Goal: Browse casually

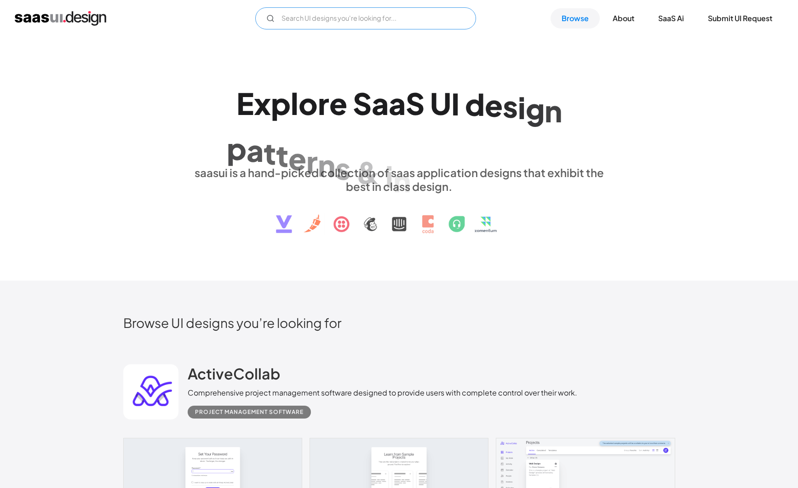
click at [376, 24] on input "Email Form" at bounding box center [365, 18] width 221 height 22
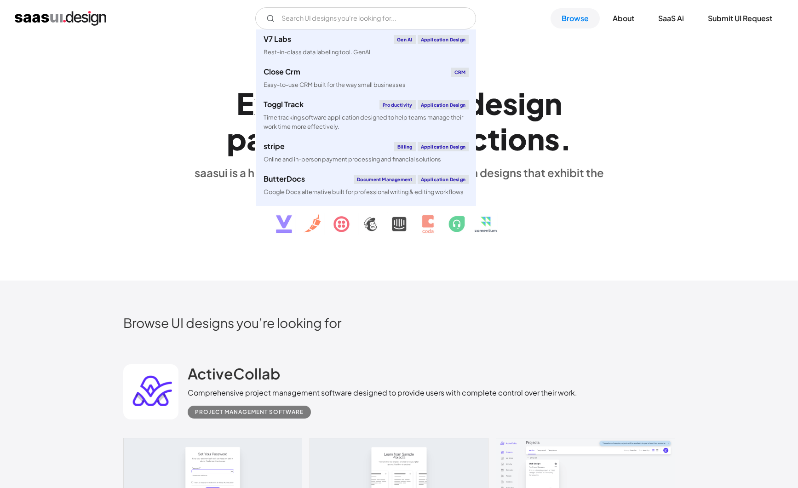
click at [195, 70] on div "E x p l o r e S a a S U I d e s i g n p a t t e r n s & i n t e r a c t i o n s…" at bounding box center [399, 159] width 798 height 244
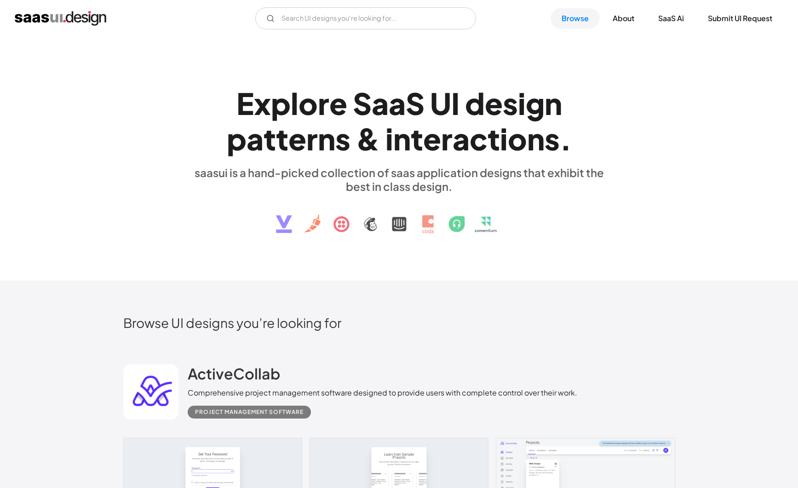
click at [75, 13] on img "home" at bounding box center [60, 18] width 91 height 15
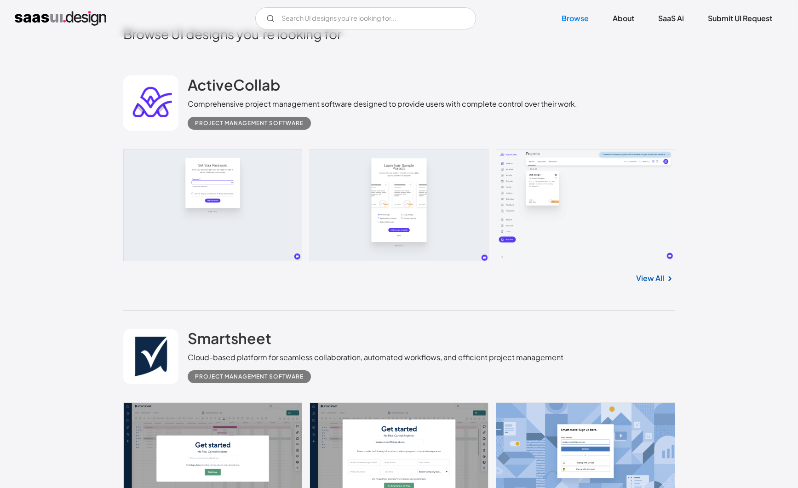
scroll to position [94, 0]
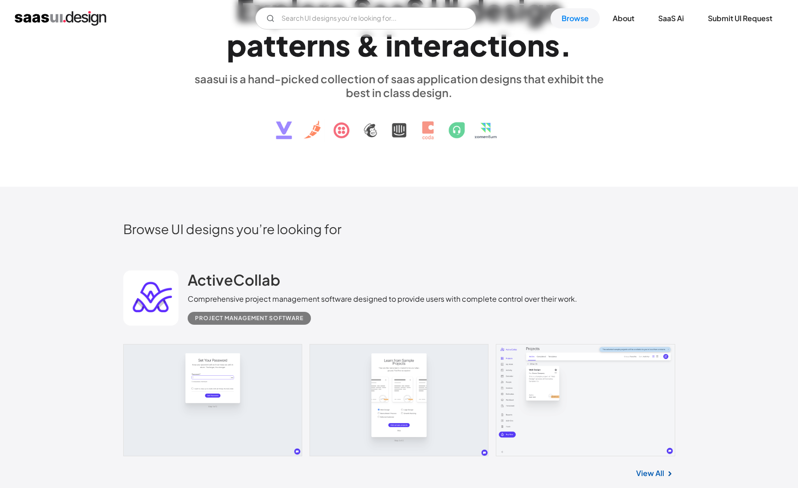
click at [256, 383] on link at bounding box center [399, 400] width 552 height 112
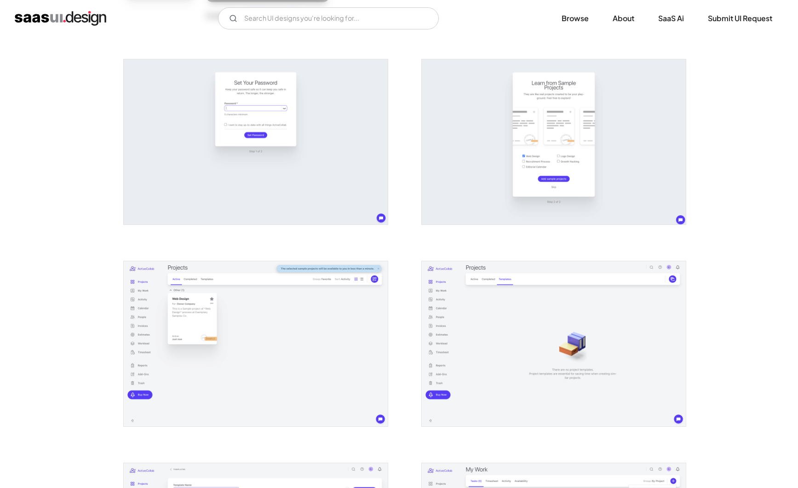
scroll to position [203, 0]
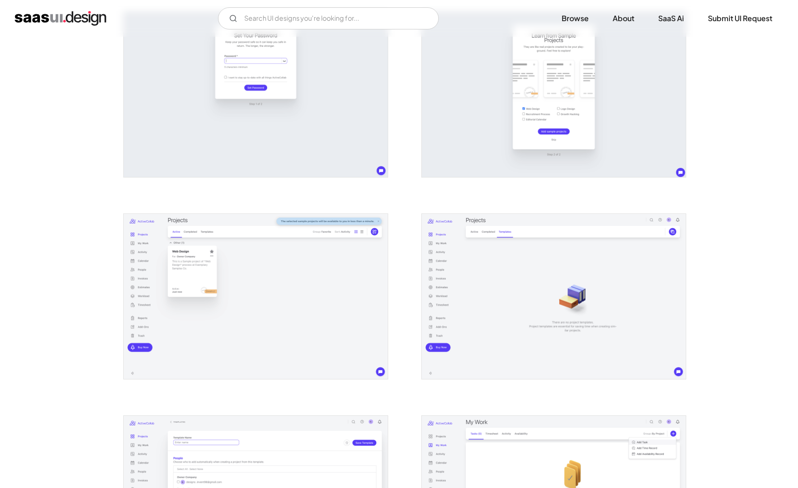
click at [265, 277] on img "open lightbox" at bounding box center [256, 296] width 264 height 165
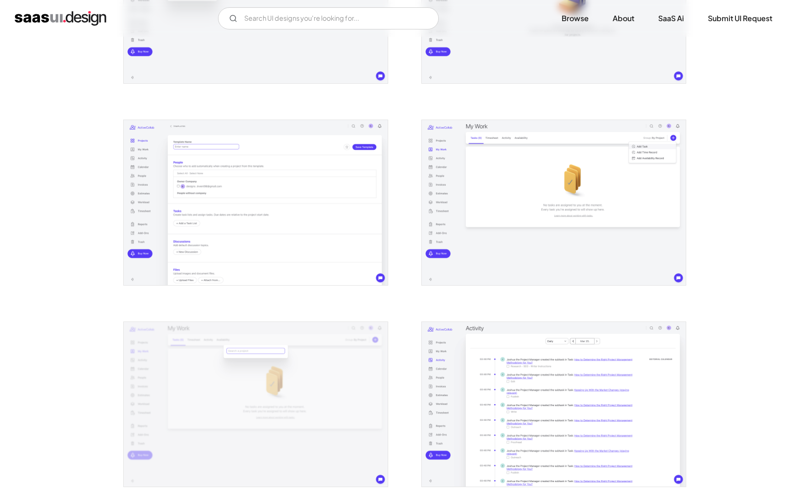
scroll to position [0, 0]
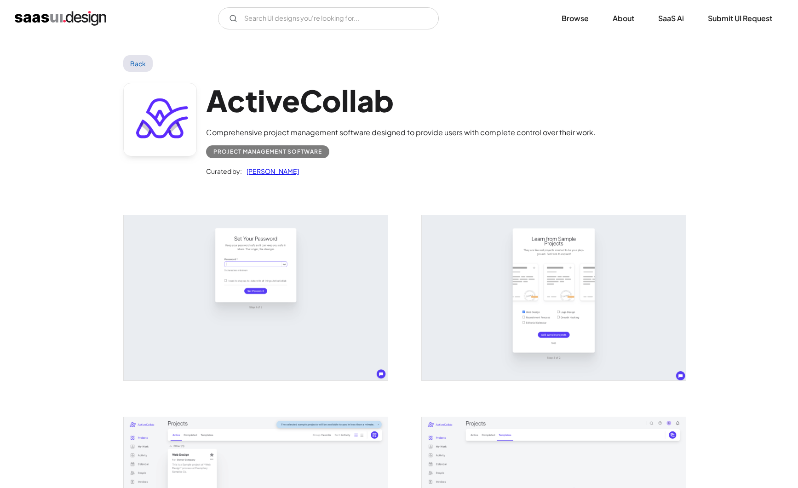
click at [50, 21] on img "home" at bounding box center [60, 18] width 91 height 15
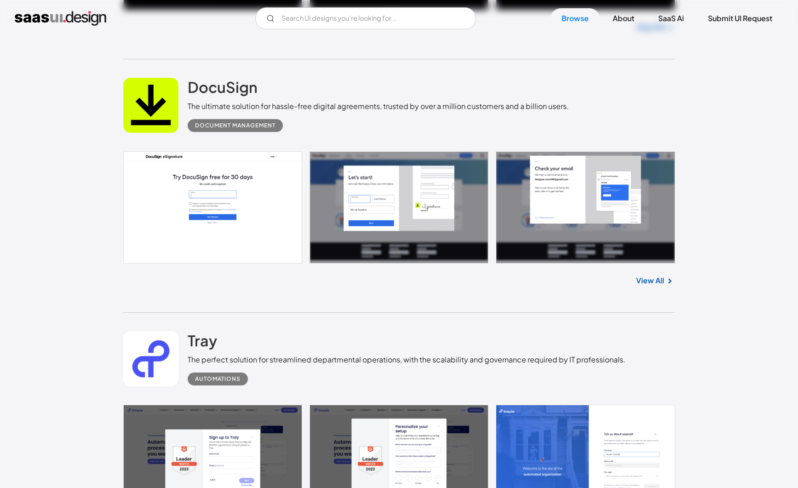
scroll to position [1546, 0]
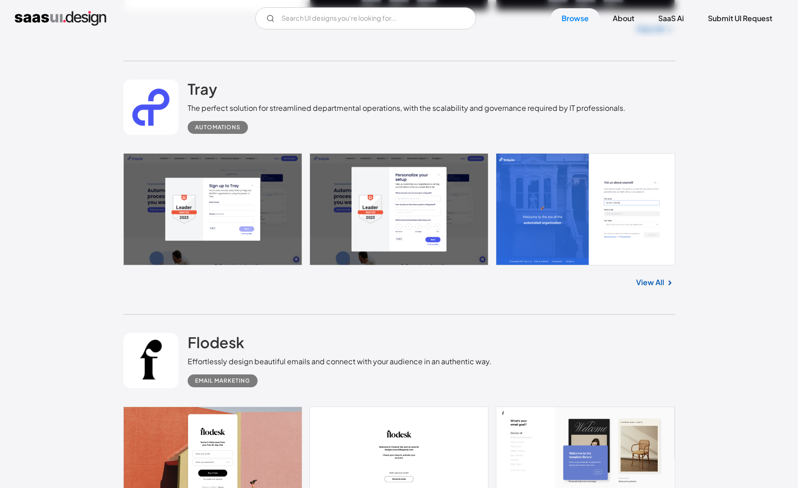
click at [255, 217] on link at bounding box center [399, 209] width 552 height 112
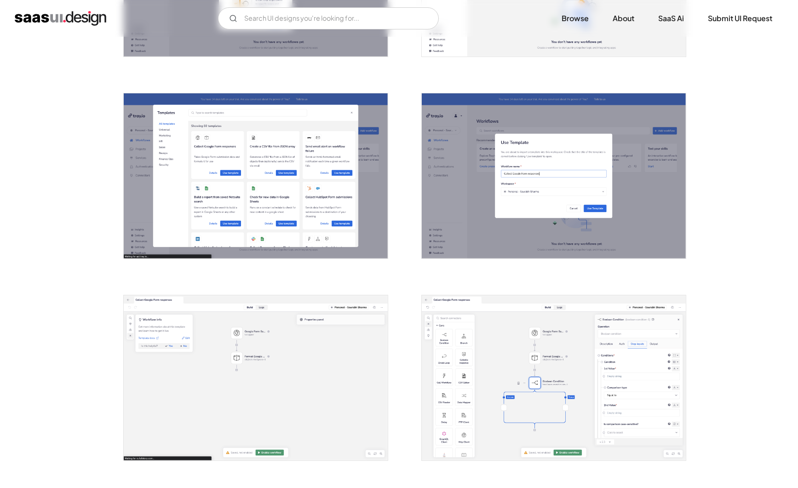
scroll to position [872, 0]
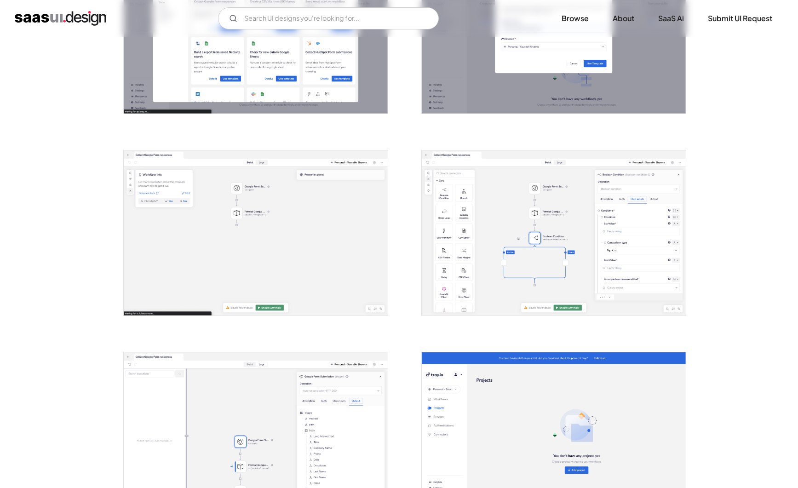
click at [256, 252] on img "open lightbox" at bounding box center [256, 232] width 264 height 165
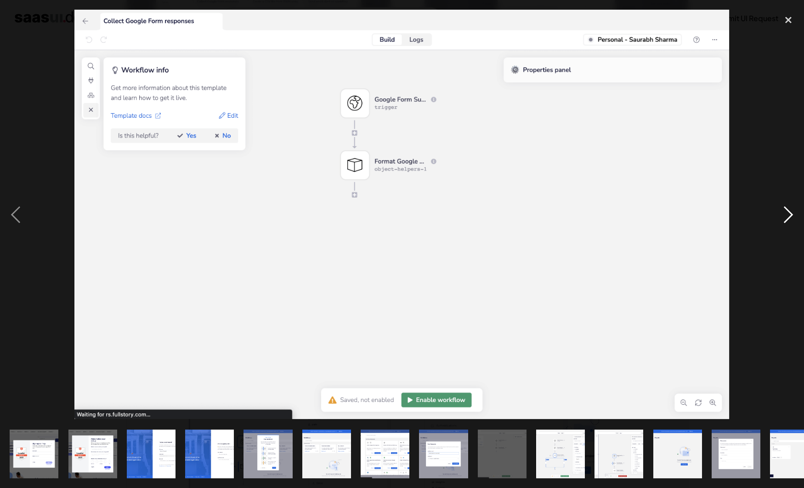
click at [791, 217] on div "next image" at bounding box center [788, 215] width 31 height 410
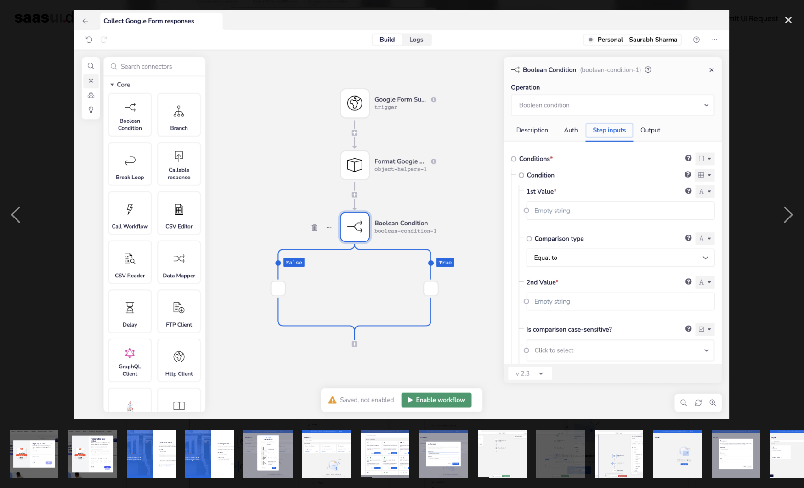
click at [768, 60] on div at bounding box center [402, 215] width 804 height 410
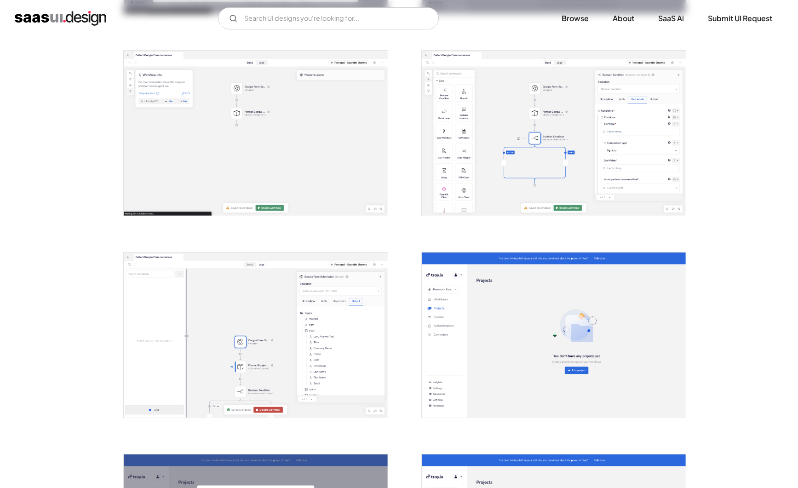
scroll to position [1019, 0]
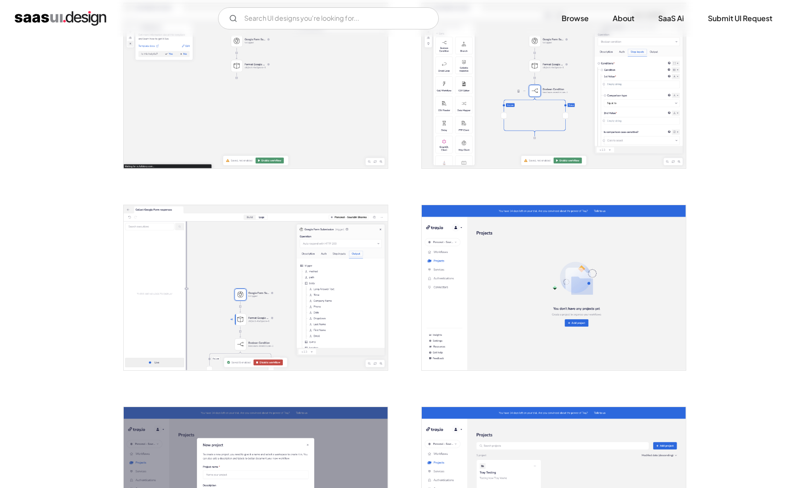
click at [289, 306] on img "open lightbox" at bounding box center [256, 287] width 264 height 165
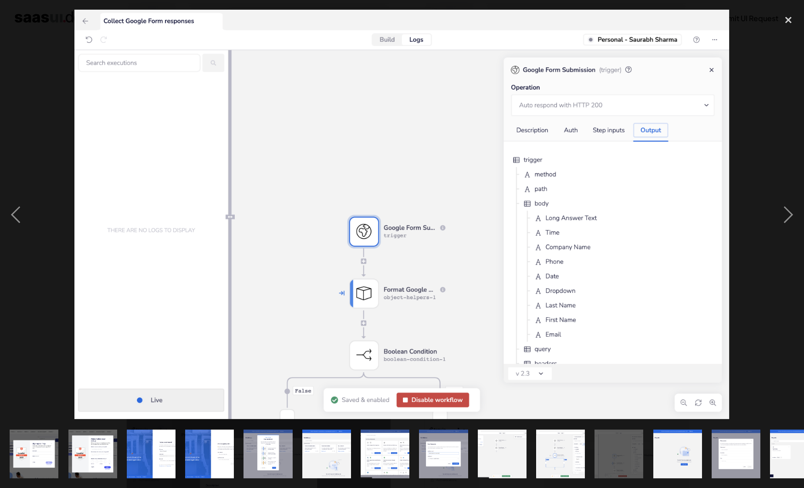
click at [752, 346] on div at bounding box center [402, 215] width 804 height 410
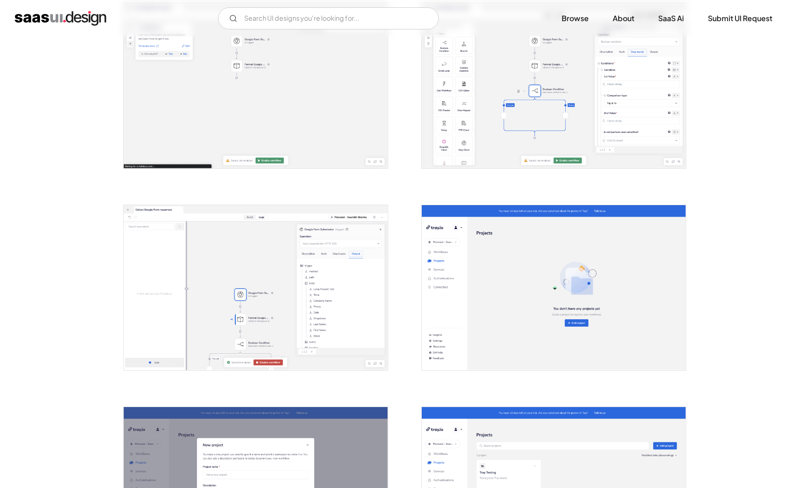
click at [556, 118] on img "open lightbox" at bounding box center [554, 85] width 264 height 165
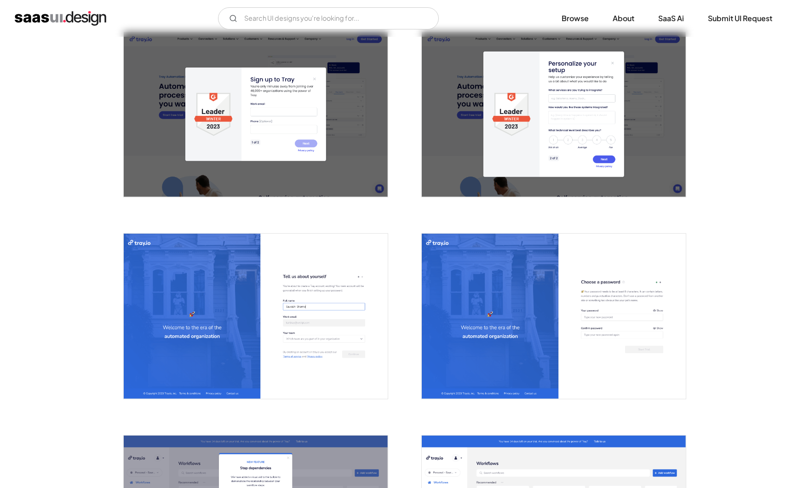
scroll to position [0, 0]
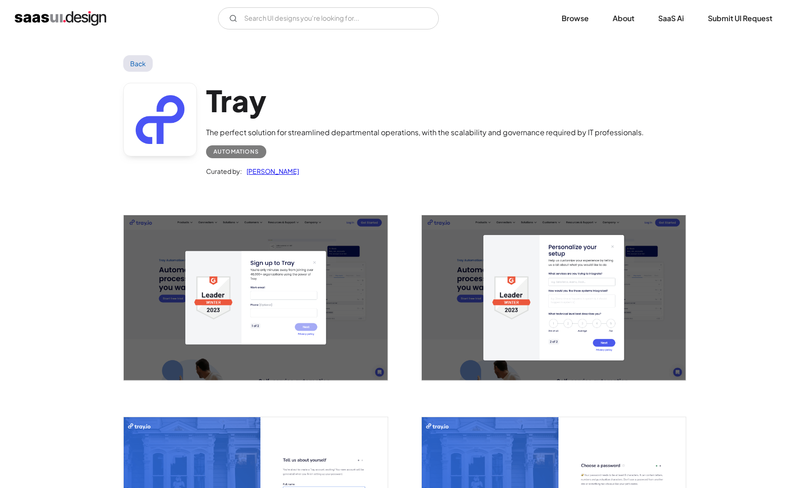
click at [211, 106] on h1 "Tray" at bounding box center [425, 100] width 438 height 35
copy h1 "Tray"
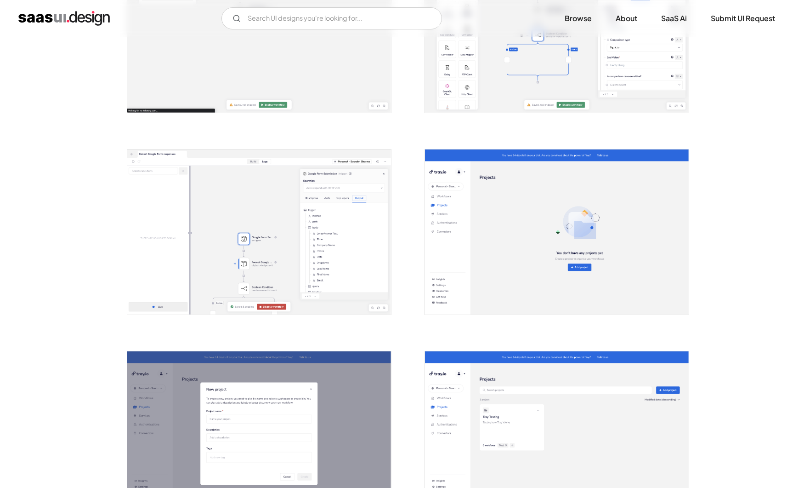
scroll to position [1028, 0]
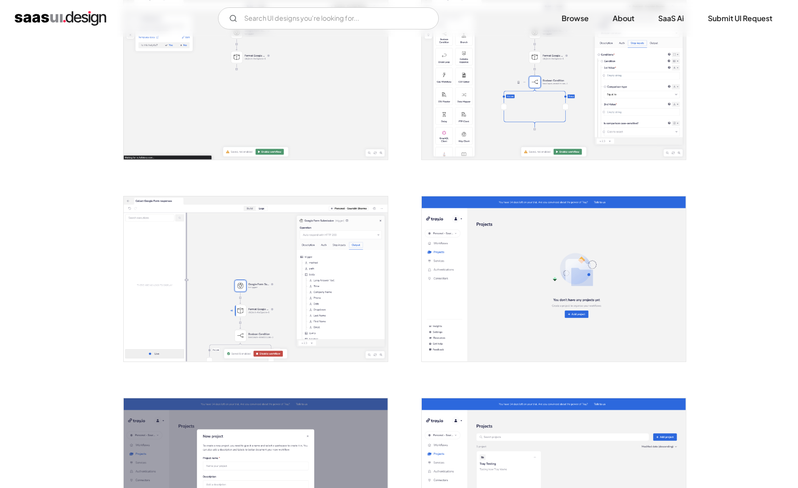
click at [573, 91] on img "open lightbox" at bounding box center [554, 76] width 264 height 165
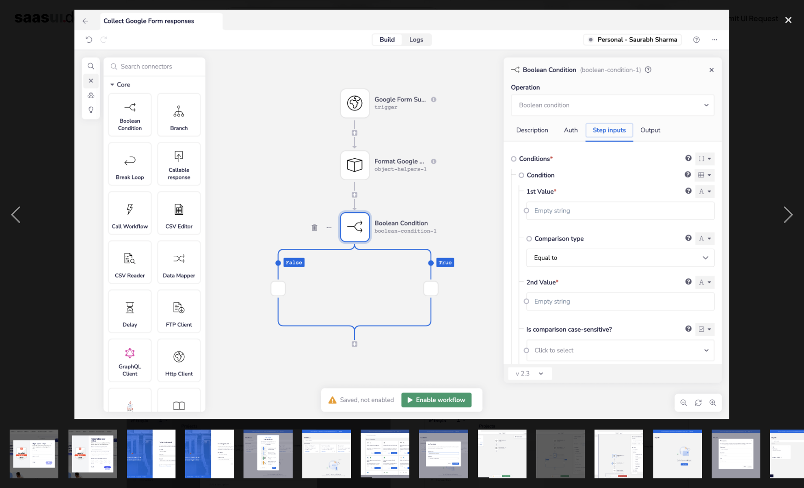
click at [765, 274] on div at bounding box center [402, 215] width 804 height 410
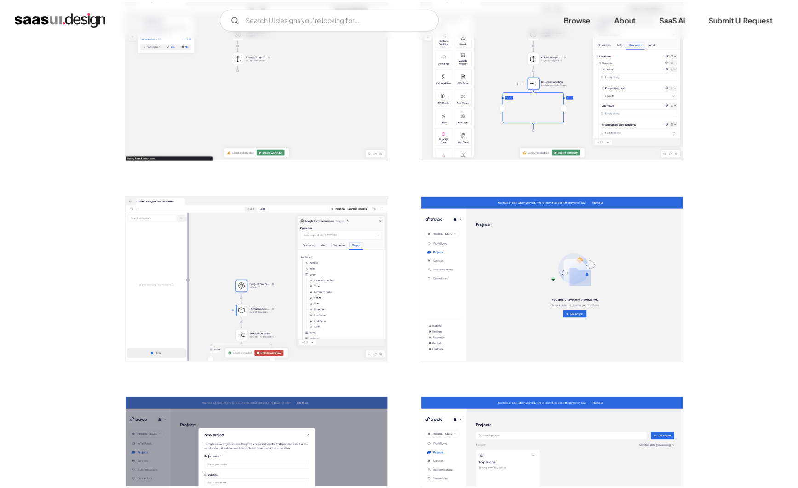
scroll to position [1022, 0]
